Goal: Information Seeking & Learning: Check status

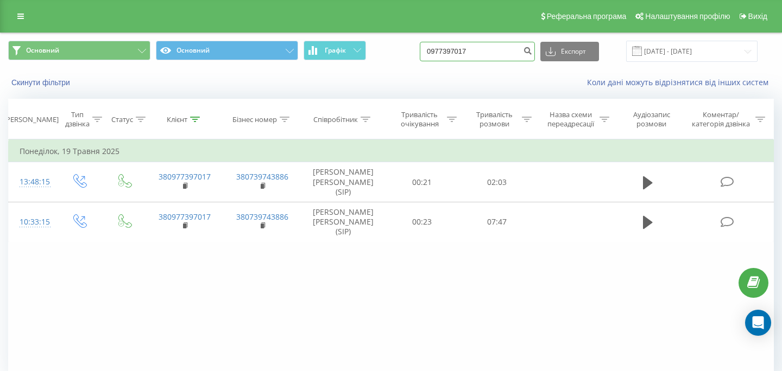
click at [502, 49] on input "0977397017" at bounding box center [477, 52] width 115 height 20
paste input "+38"
type input "0977397017 +38"
click at [470, 56] on input at bounding box center [477, 52] width 115 height 20
paste input "0502239688"
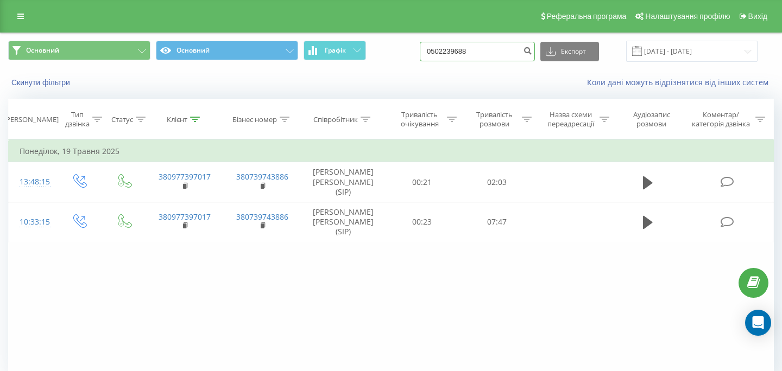
type input "0502239688"
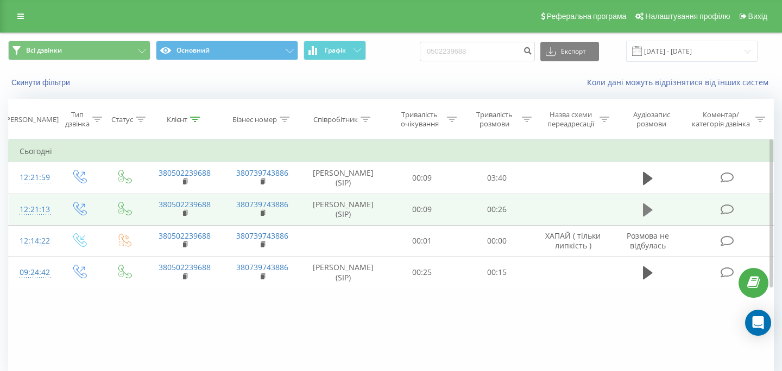
click at [644, 208] on icon at bounding box center [648, 210] width 10 height 13
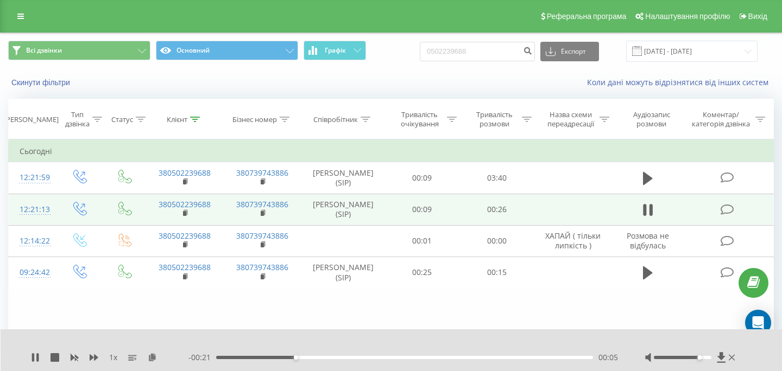
drag, startPoint x: 684, startPoint y: 359, endPoint x: 703, endPoint y: 358, distance: 19.0
click at [703, 358] on div at bounding box center [681, 357] width 57 height 3
drag, startPoint x: 706, startPoint y: 357, endPoint x: 731, endPoint y: 357, distance: 24.4
click at [731, 357] on div at bounding box center [691, 357] width 92 height 11
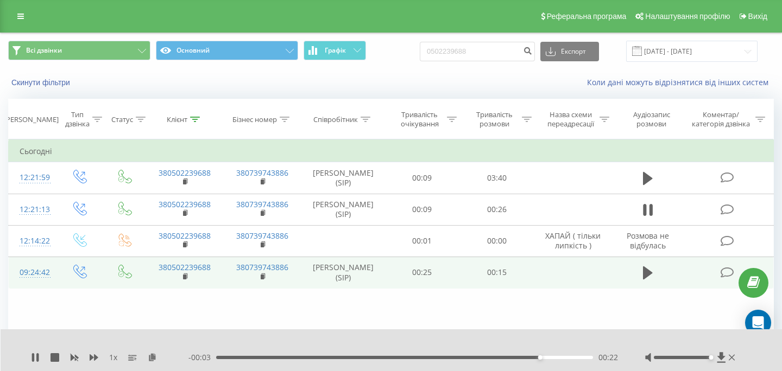
click at [637, 277] on td at bounding box center [648, 272] width 72 height 31
click at [650, 272] on icon at bounding box center [648, 272] width 10 height 13
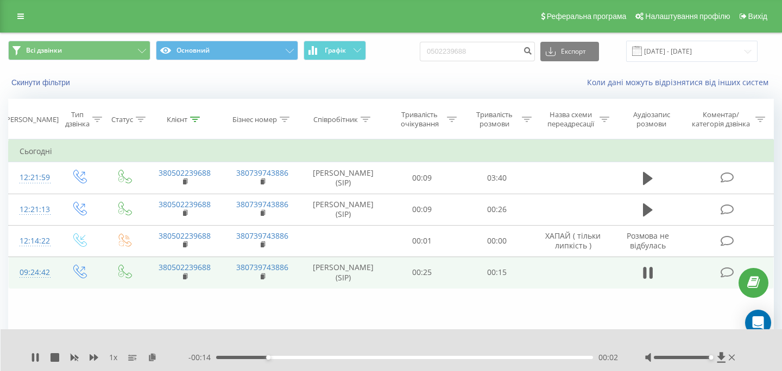
click at [482, 356] on div "00:02" at bounding box center [404, 357] width 377 height 3
click at [404, 355] on div "- 00:03 00:13 00:13" at bounding box center [402, 357] width 429 height 11
click at [388, 359] on div "00:07" at bounding box center [404, 357] width 377 height 3
click at [719, 356] on icon at bounding box center [720, 357] width 8 height 10
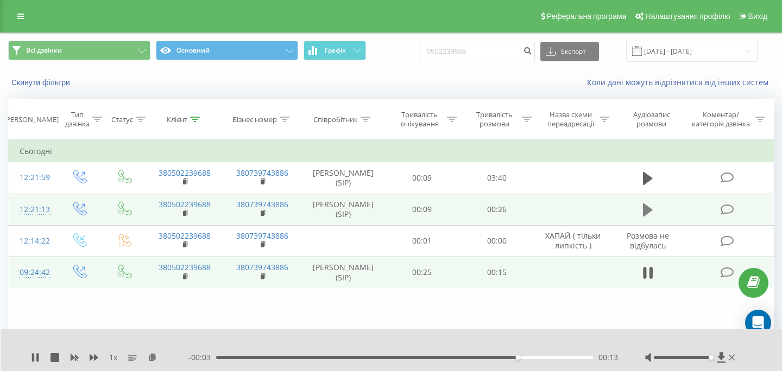
click at [644, 206] on icon at bounding box center [648, 210] width 10 height 13
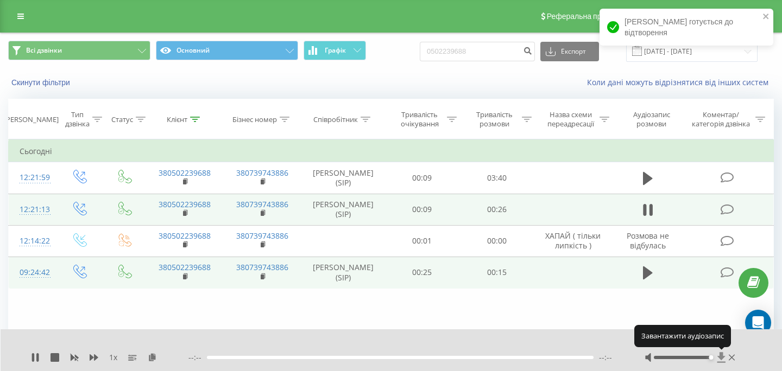
click at [724, 357] on icon at bounding box center [720, 357] width 9 height 11
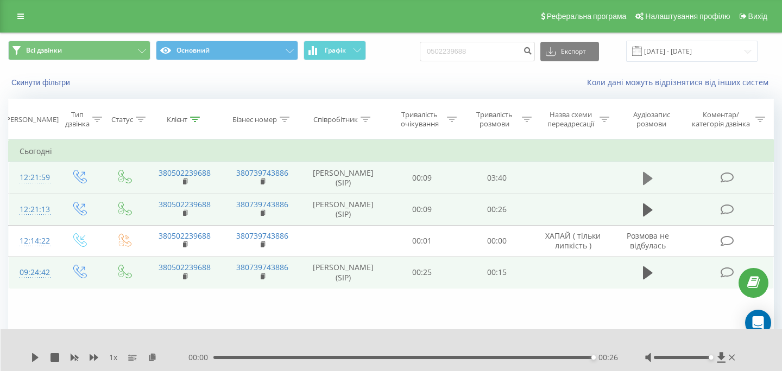
click at [646, 174] on icon at bounding box center [648, 178] width 10 height 13
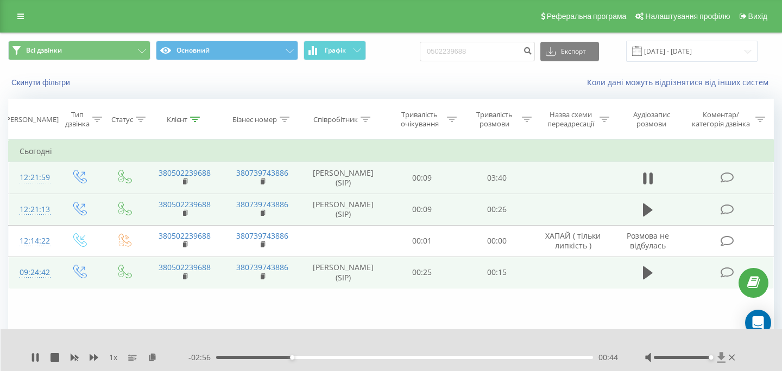
click at [722, 358] on icon at bounding box center [720, 357] width 8 height 10
